Goal: Navigation & Orientation: Find specific page/section

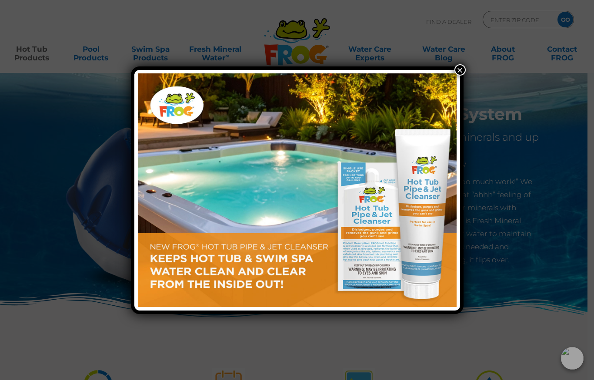
click at [465, 71] on button "×" at bounding box center [459, 69] width 11 height 11
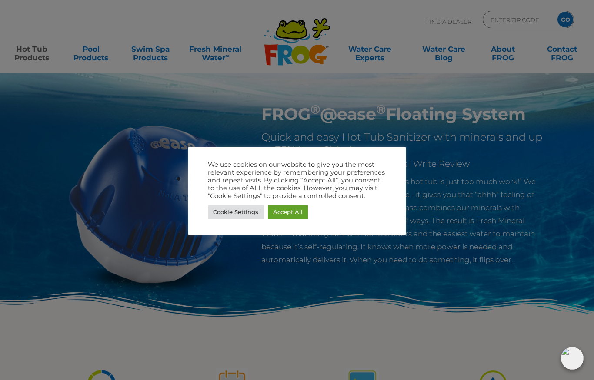
click at [296, 217] on link "Accept All" at bounding box center [288, 212] width 40 height 13
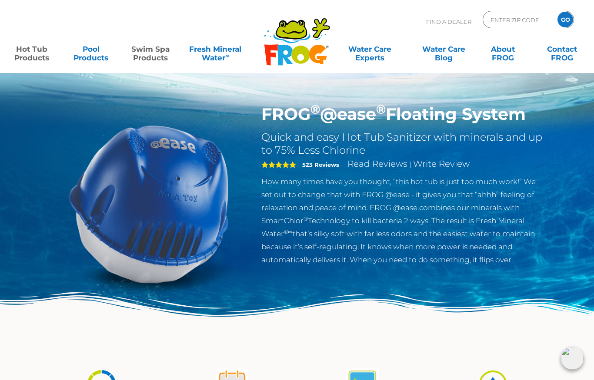
click at [150, 56] on link "Swim Spa Products" at bounding box center [150, 48] width 46 height 17
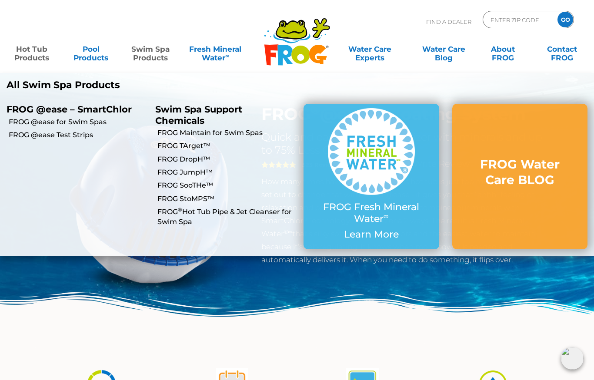
click at [42, 86] on p "All Swim Spa Products" at bounding box center [149, 85] width 284 height 11
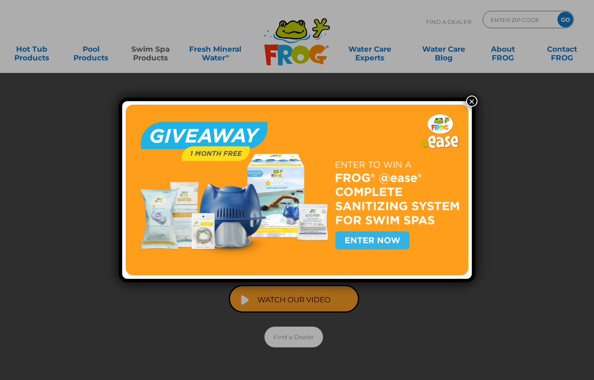
click at [32, 54] on div "×" at bounding box center [297, 190] width 594 height 380
click at [469, 102] on button "×" at bounding box center [471, 101] width 11 height 11
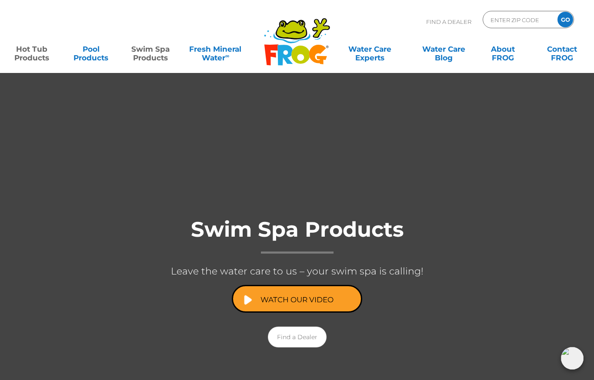
click at [37, 53] on link "Hot Tub Products" at bounding box center [32, 48] width 46 height 17
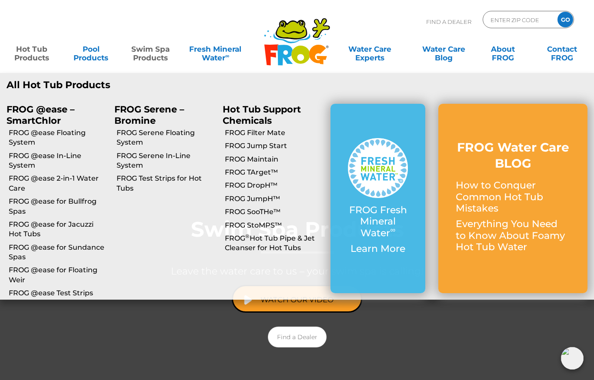
click at [20, 143] on link "FROG @ease Floating System" at bounding box center [58, 138] width 99 height 20
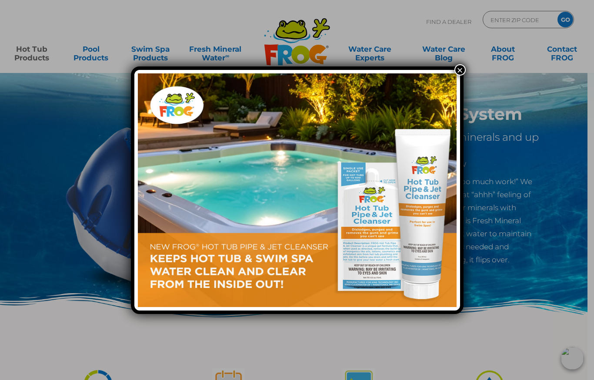
click at [461, 73] on button "×" at bounding box center [459, 69] width 11 height 11
